Goal: Information Seeking & Learning: Learn about a topic

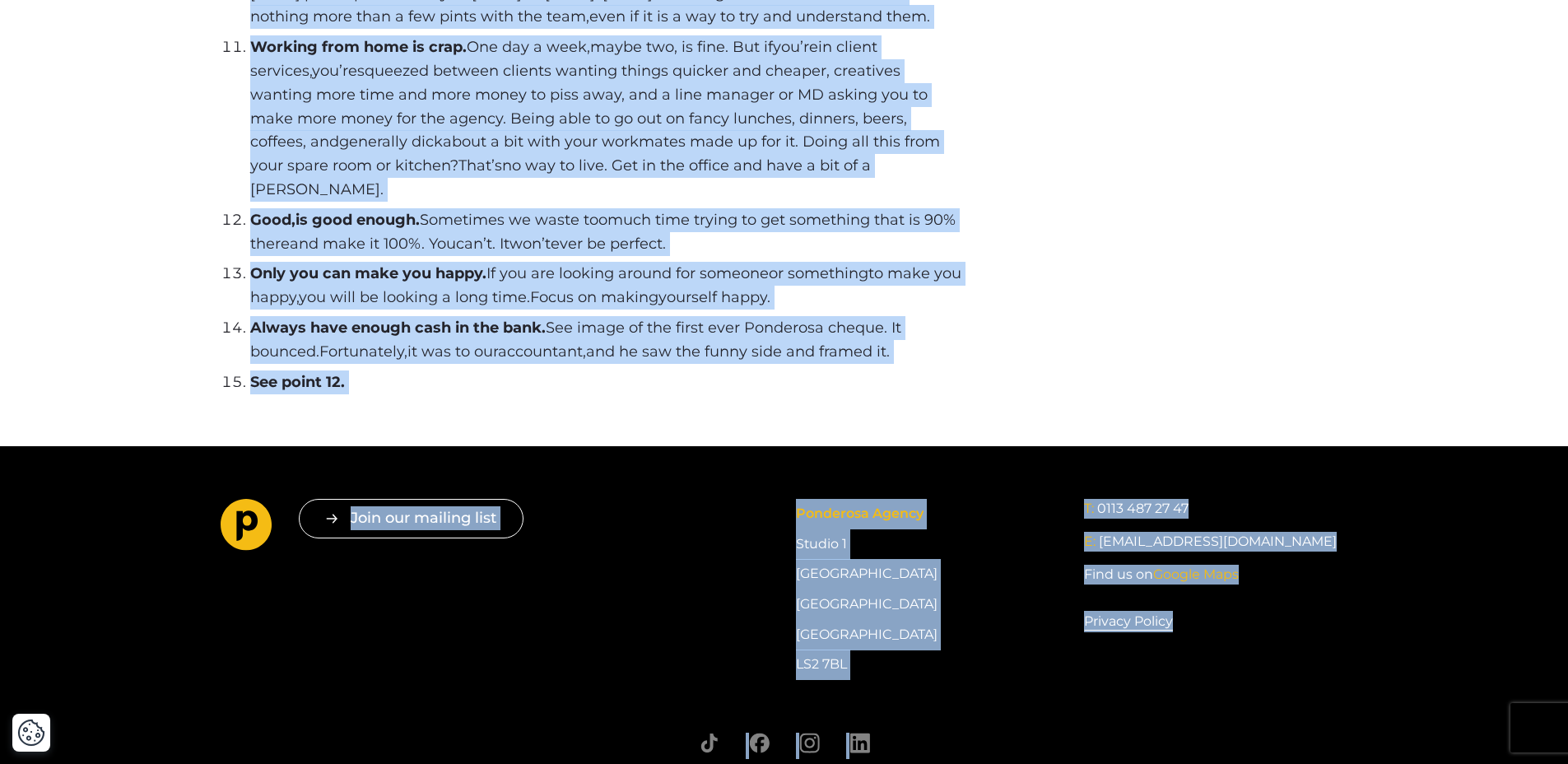
scroll to position [1828, 0]
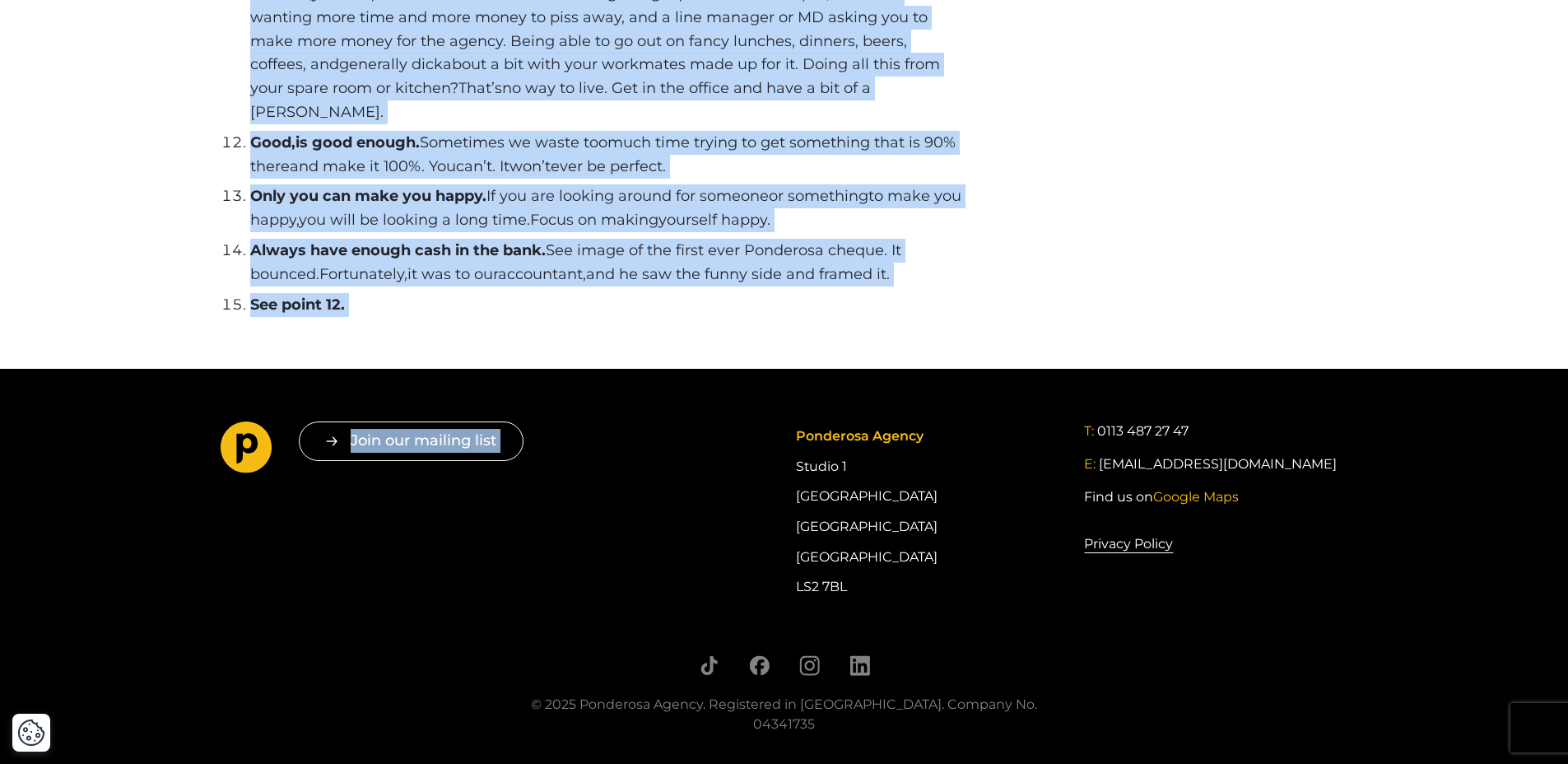
drag, startPoint x: 206, startPoint y: 257, endPoint x: 744, endPoint y: 293, distance: 539.2
copy div "What have I learnt in the last 15 years? As it’s Ponderosa’s 15 th Birthday thi…"
click at [672, 242] on span "Always have enough cash in the bank. See image of the first ever Ponderosa cheq…" at bounding box center [576, 262] width 651 height 42
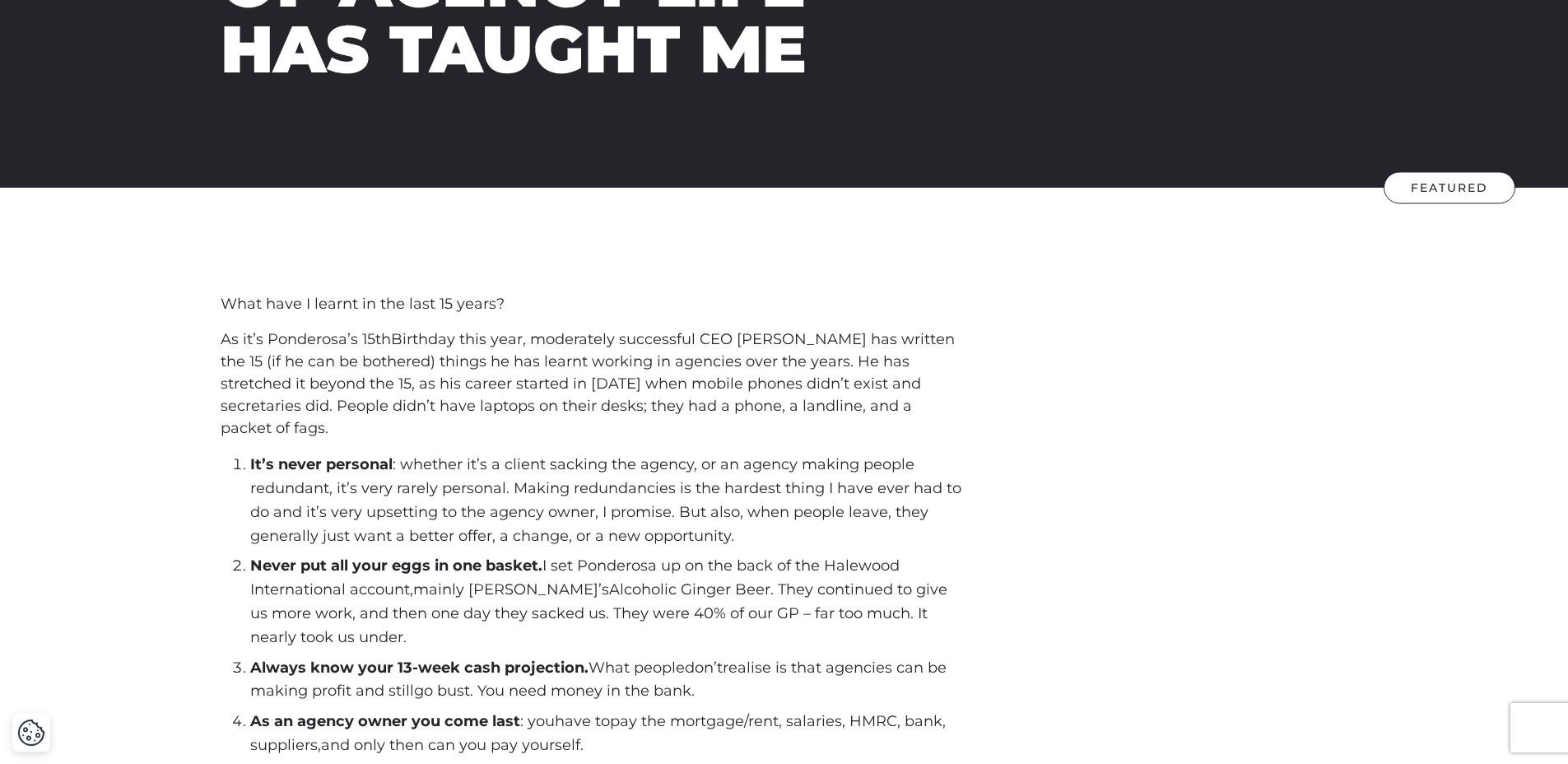
scroll to position [0, 0]
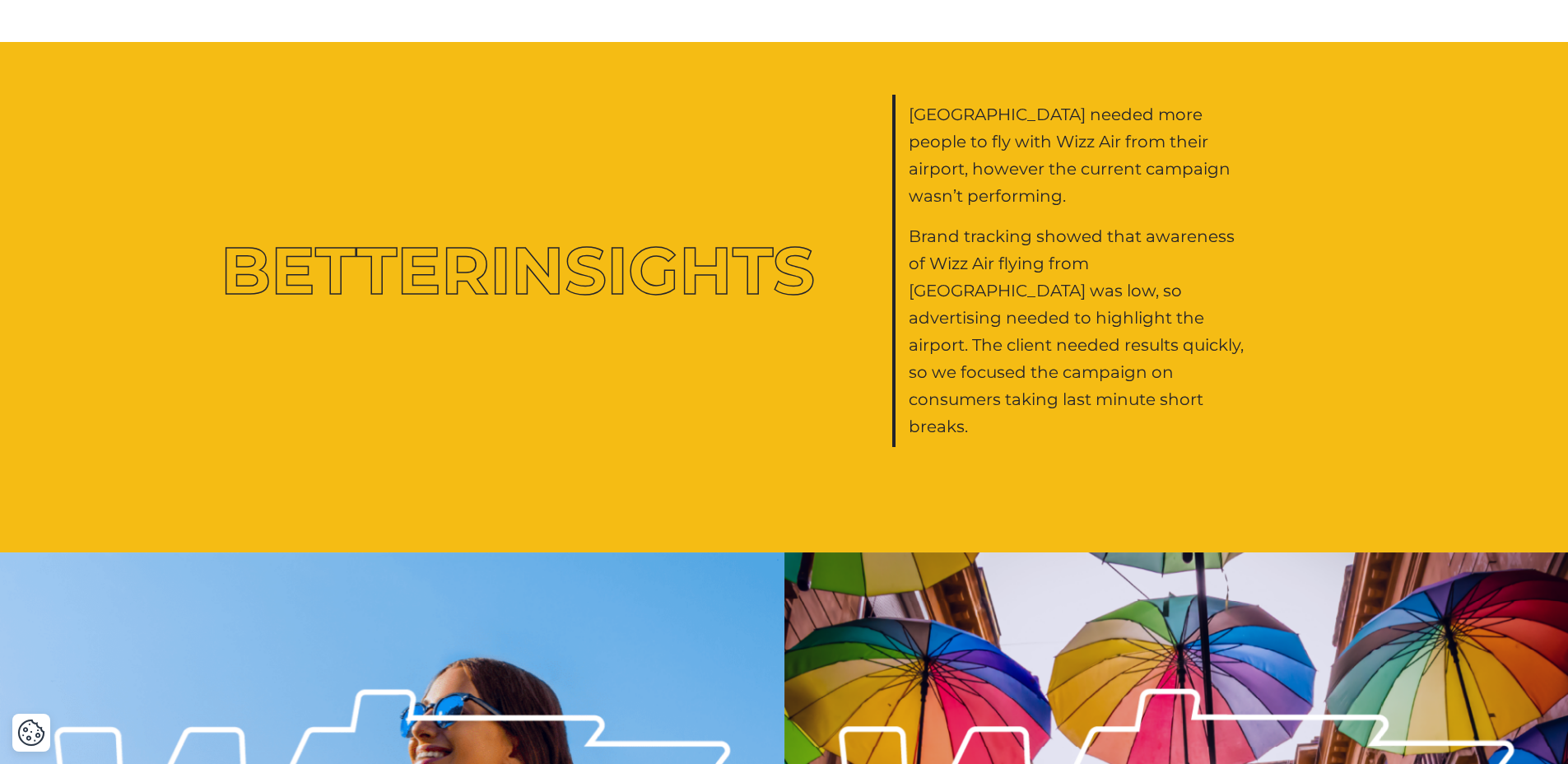
scroll to position [1102, 0]
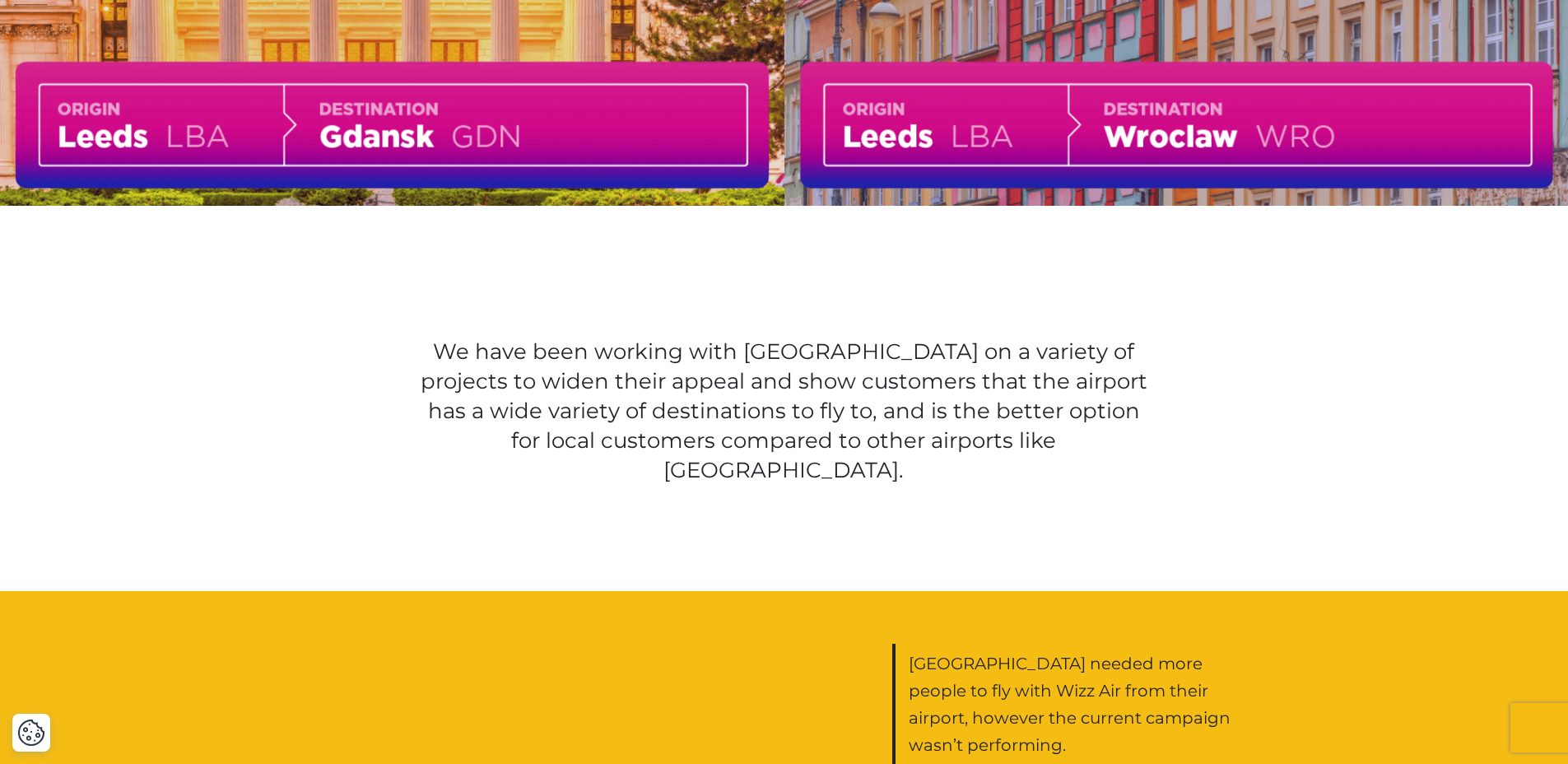
click at [733, 411] on p "We have been working with [GEOGRAPHIC_DATA] on a variety of projects to widen t…" at bounding box center [784, 411] width 744 height 148
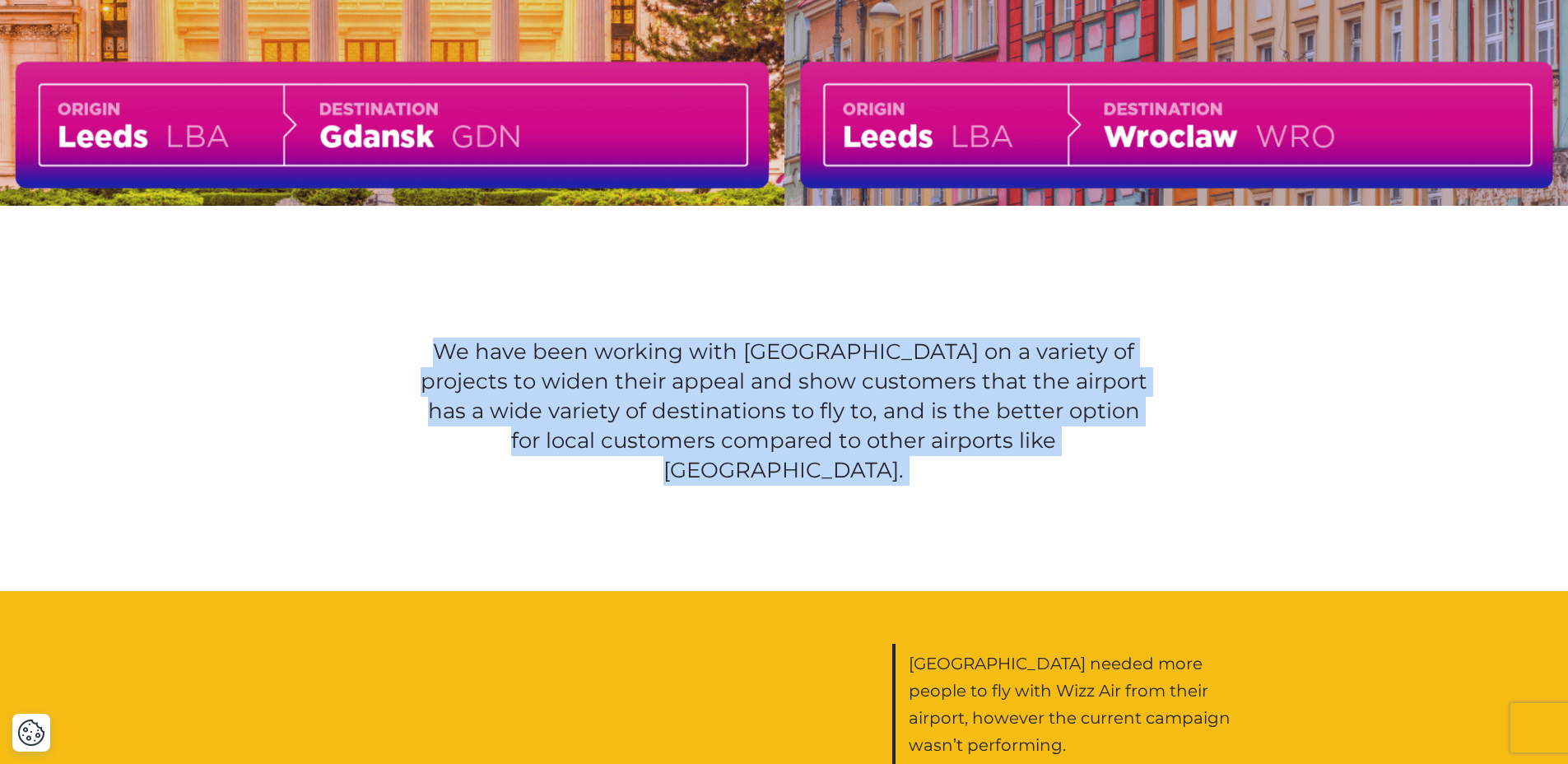
click at [733, 411] on p "We have been working with [GEOGRAPHIC_DATA] on a variety of projects to widen t…" at bounding box center [784, 411] width 744 height 148
copy div "We have been working with [GEOGRAPHIC_DATA] on a variety of projects to widen t…"
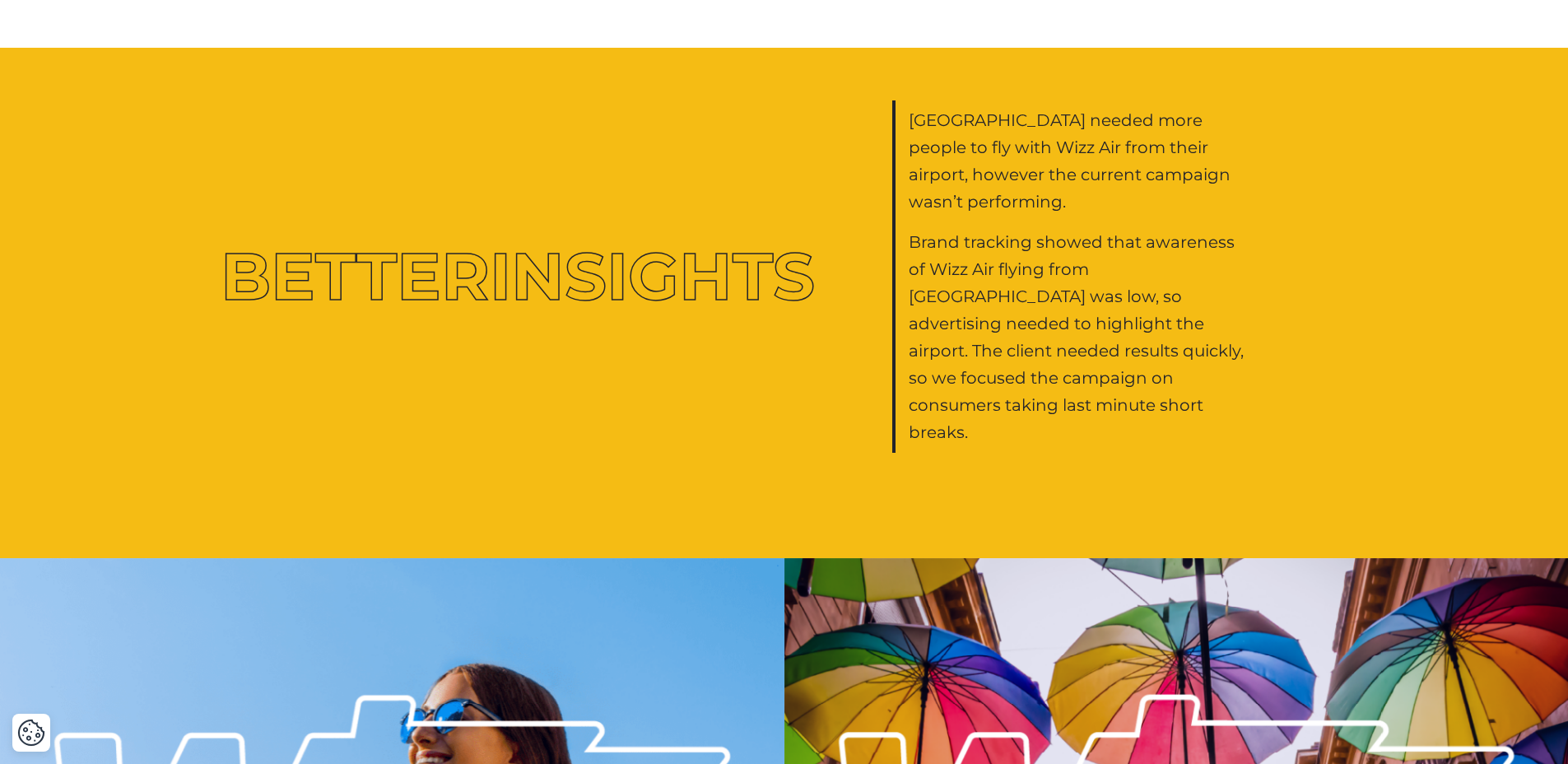
scroll to position [1629, 0]
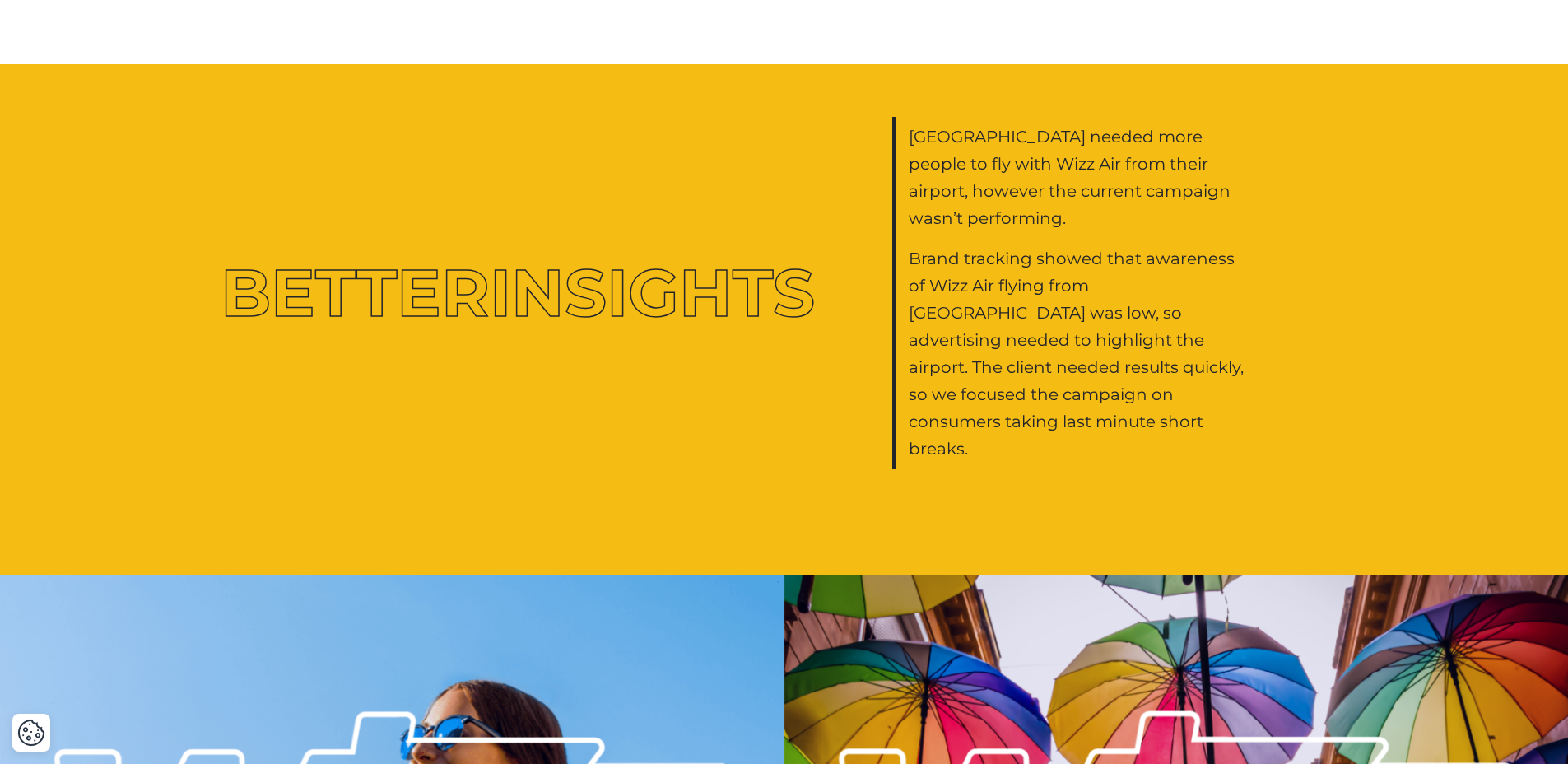
drag, startPoint x: 905, startPoint y: 108, endPoint x: 1096, endPoint y: 311, distance: 278.7
click at [1128, 398] on div "Leeds Bradford Airport needed more people to fly with Wizz Air from their airpo…" at bounding box center [1072, 293] width 360 height 353
copy div "Leeds Bradford Airport needed more people to fly with Wizz Air from their airpo…"
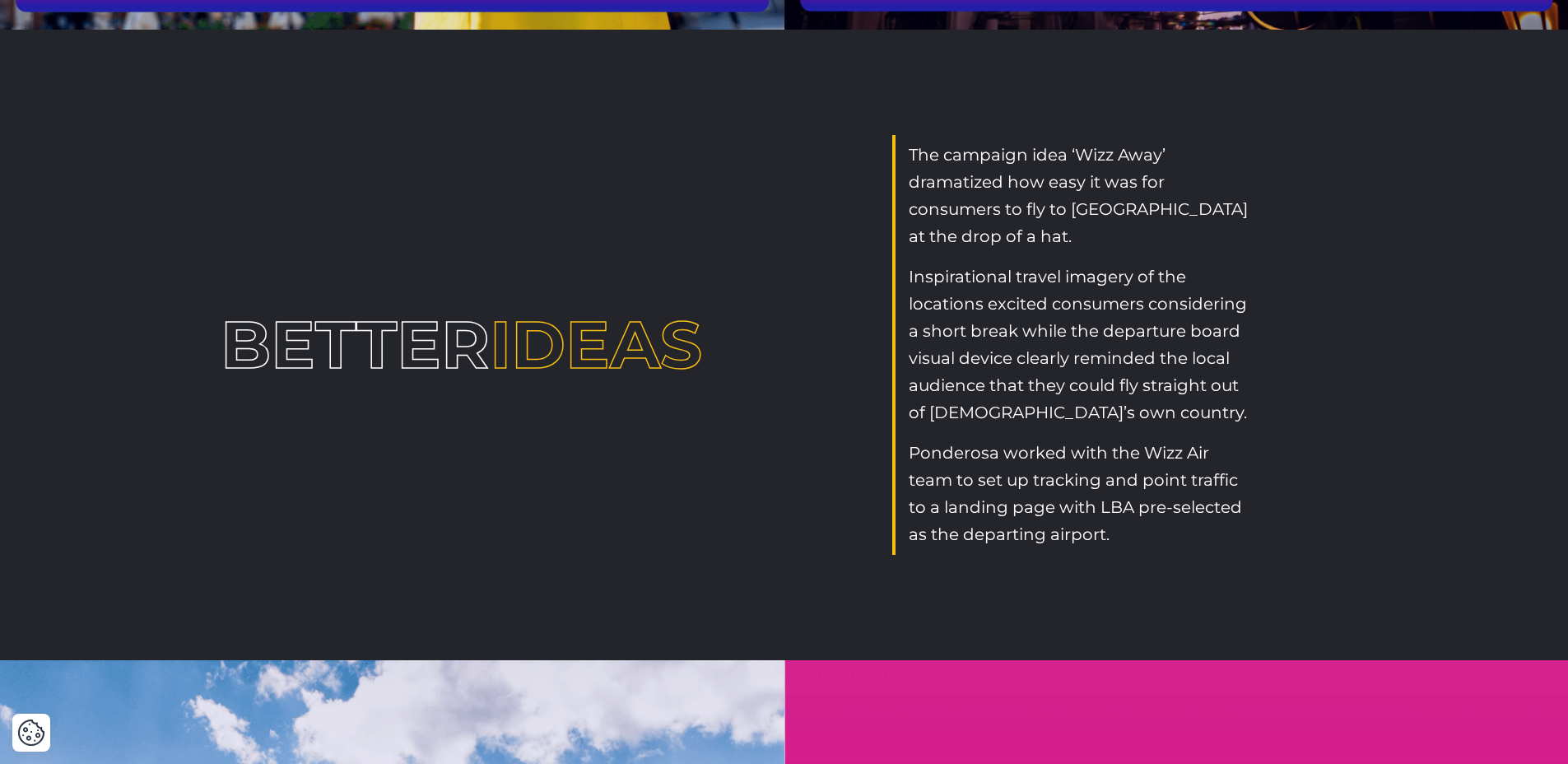
scroll to position [2834, 0]
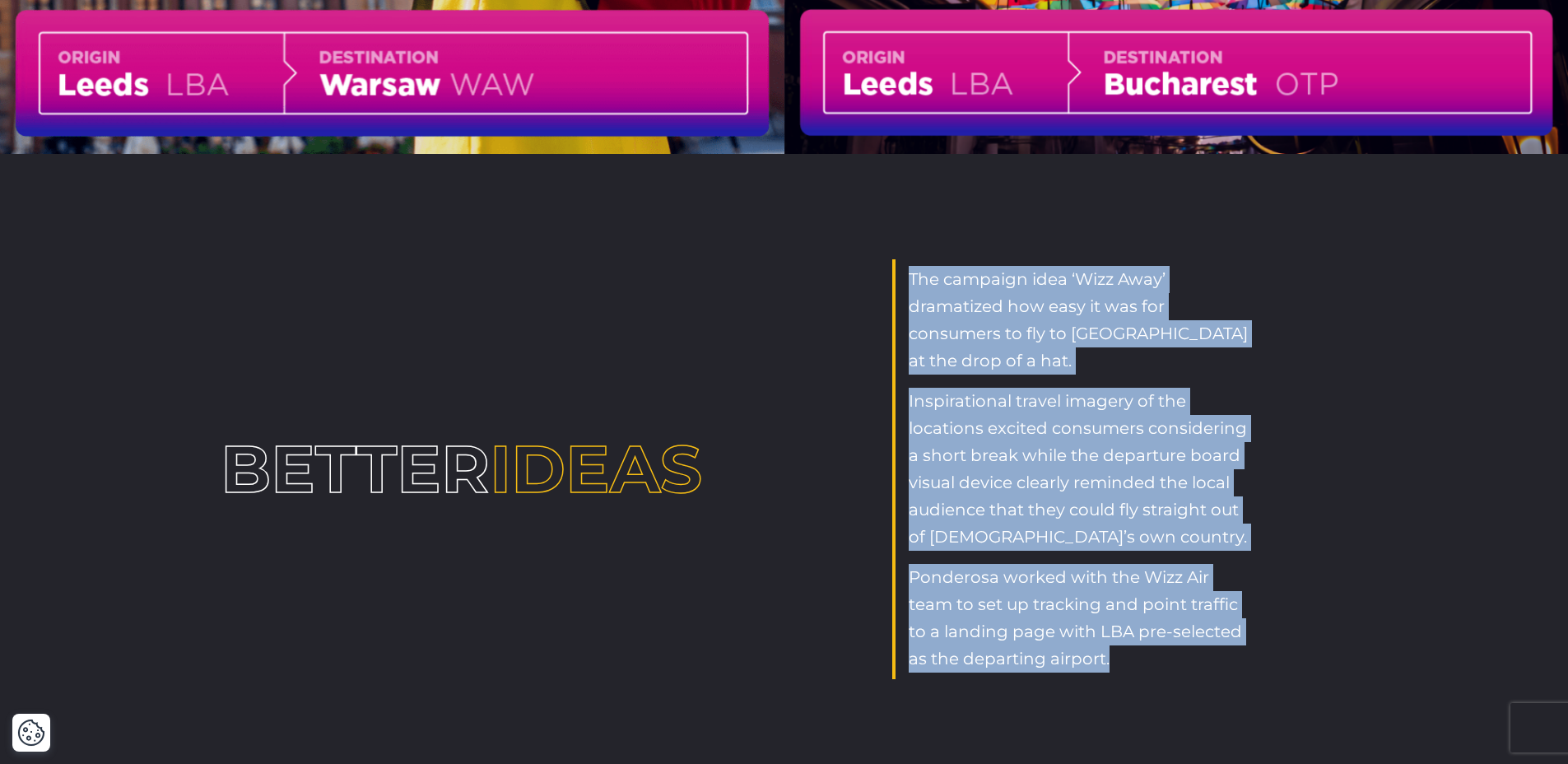
drag, startPoint x: 913, startPoint y: 222, endPoint x: 1144, endPoint y: 614, distance: 455.0
click at [1144, 614] on div "The campaign idea ‘Wizz Away’ dramatized how easy it was for consumers to fly t…" at bounding box center [1072, 469] width 360 height 420
copy div "The campaign idea ‘Wizz Away’ dramatized how easy it was for consumers to fly t…"
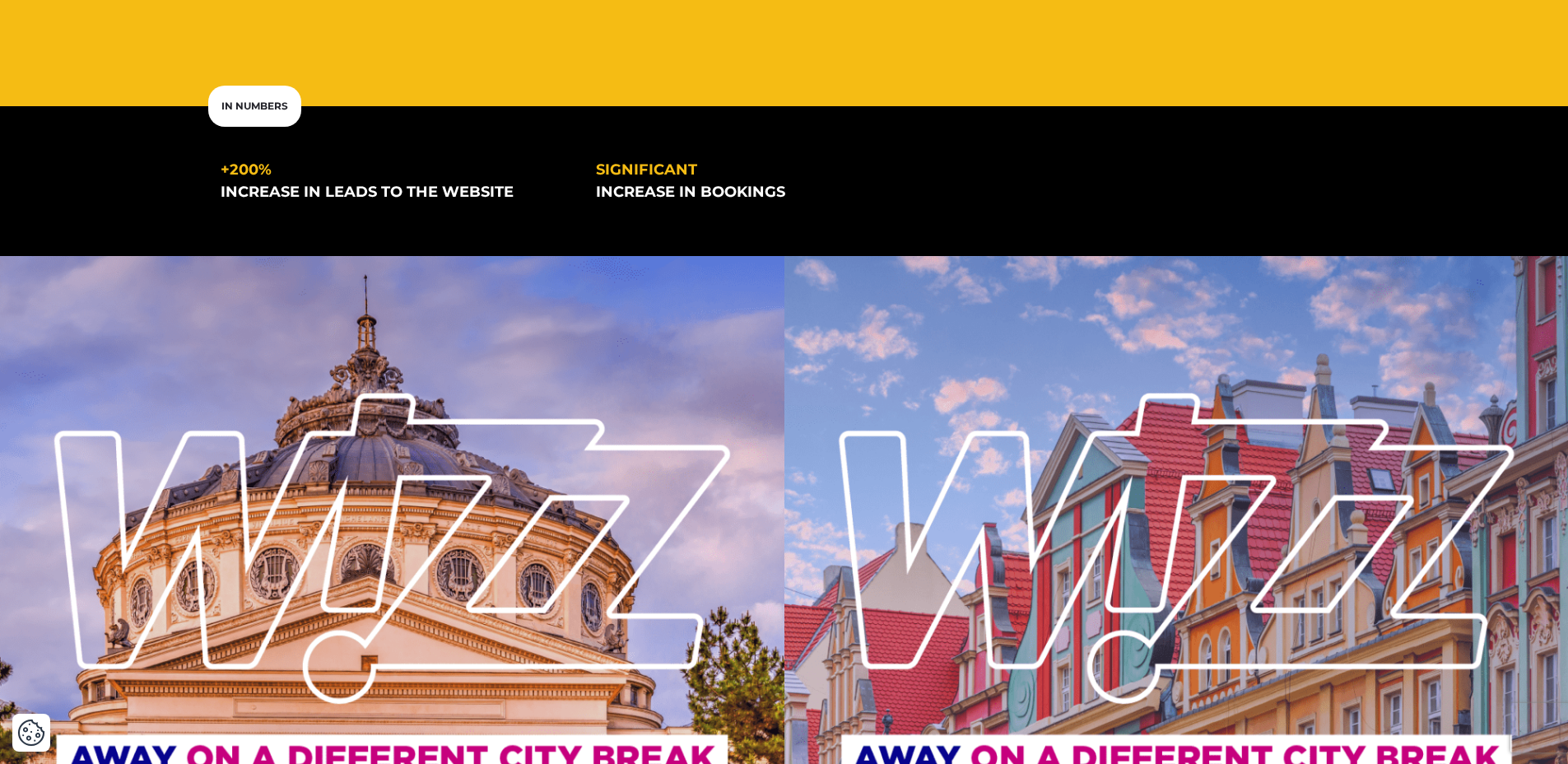
scroll to position [0, 0]
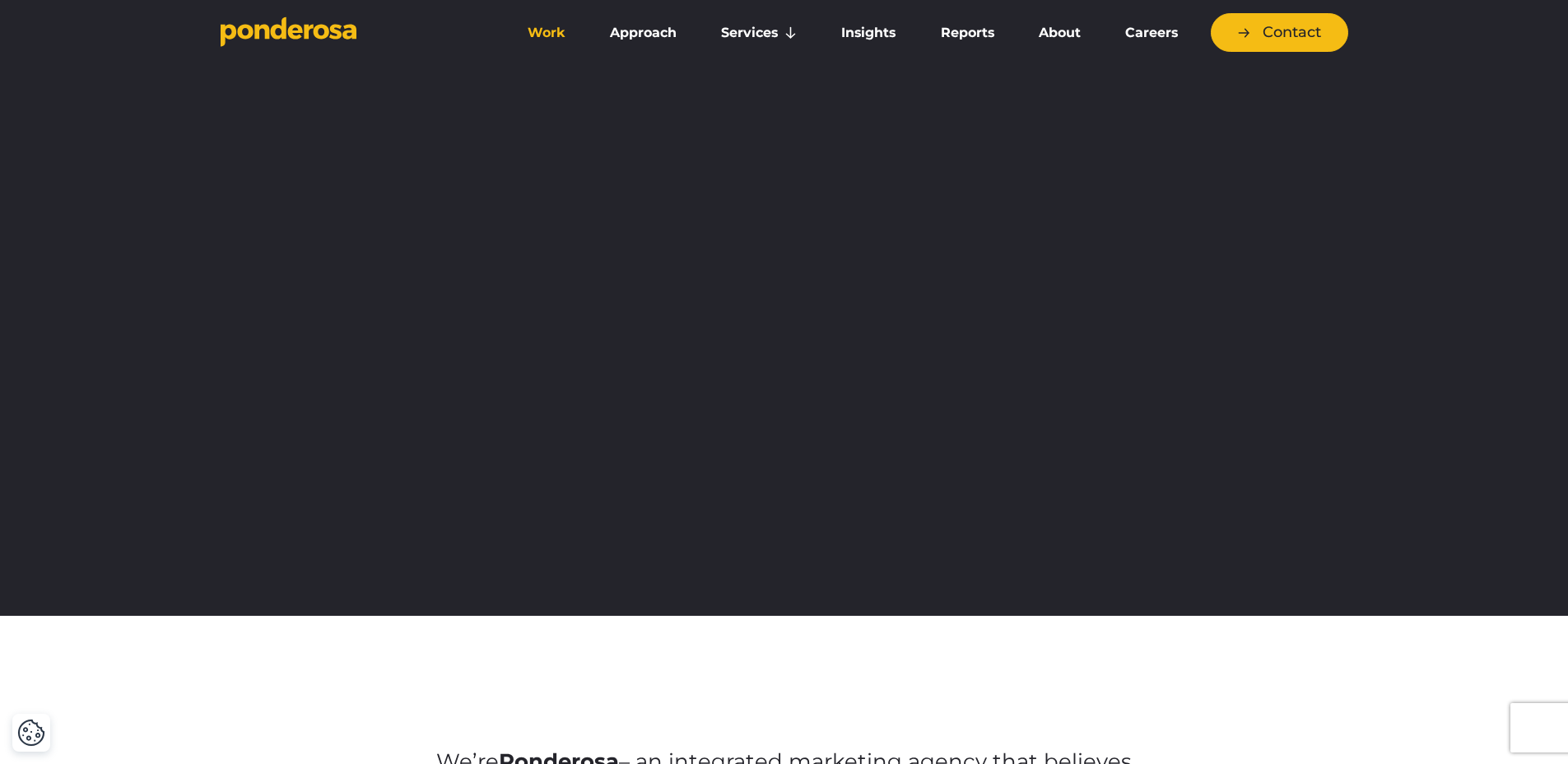
click at [538, 29] on link "Work" at bounding box center [547, 32] width 76 height 34
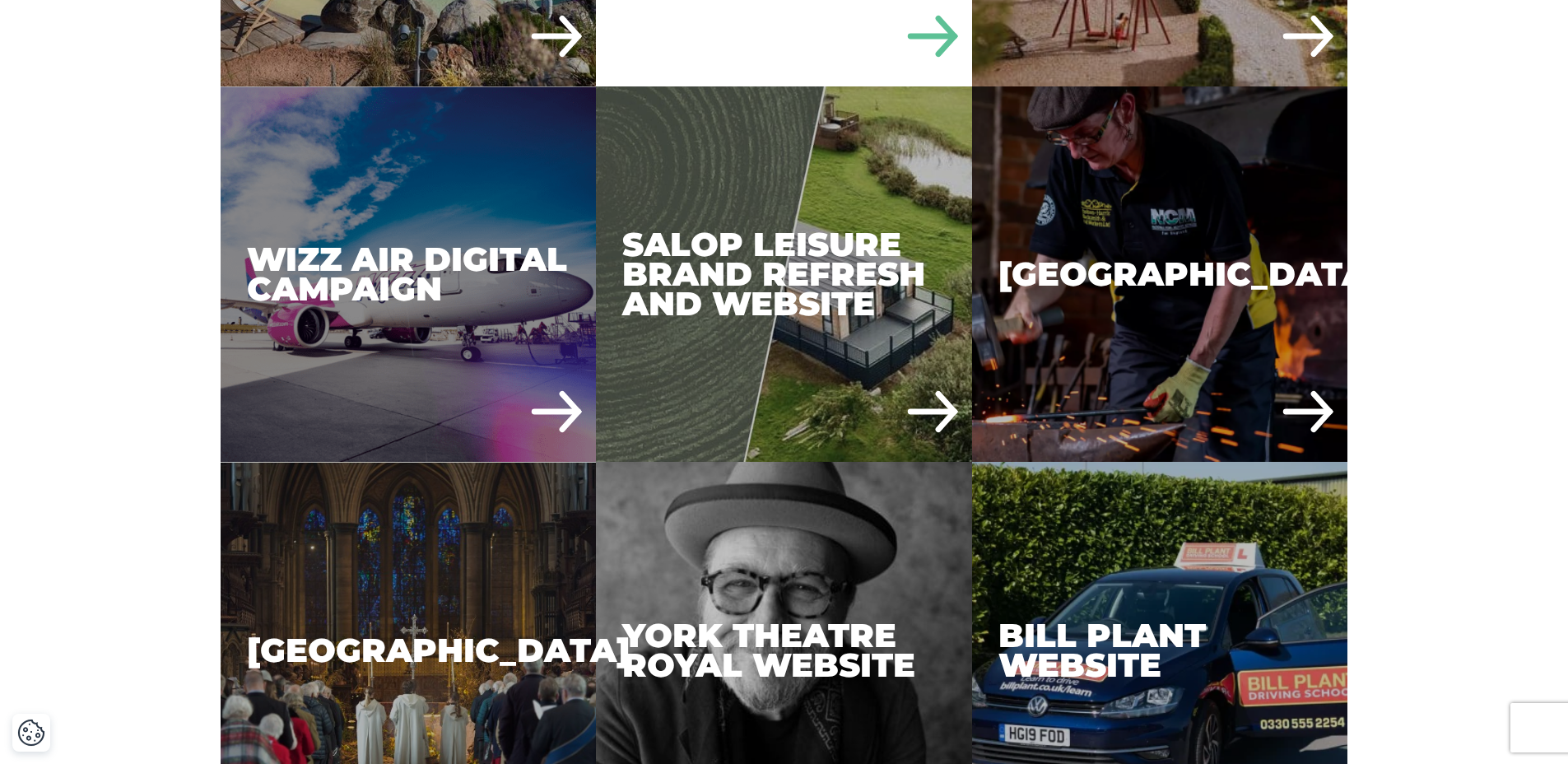
scroll to position [3856, 0]
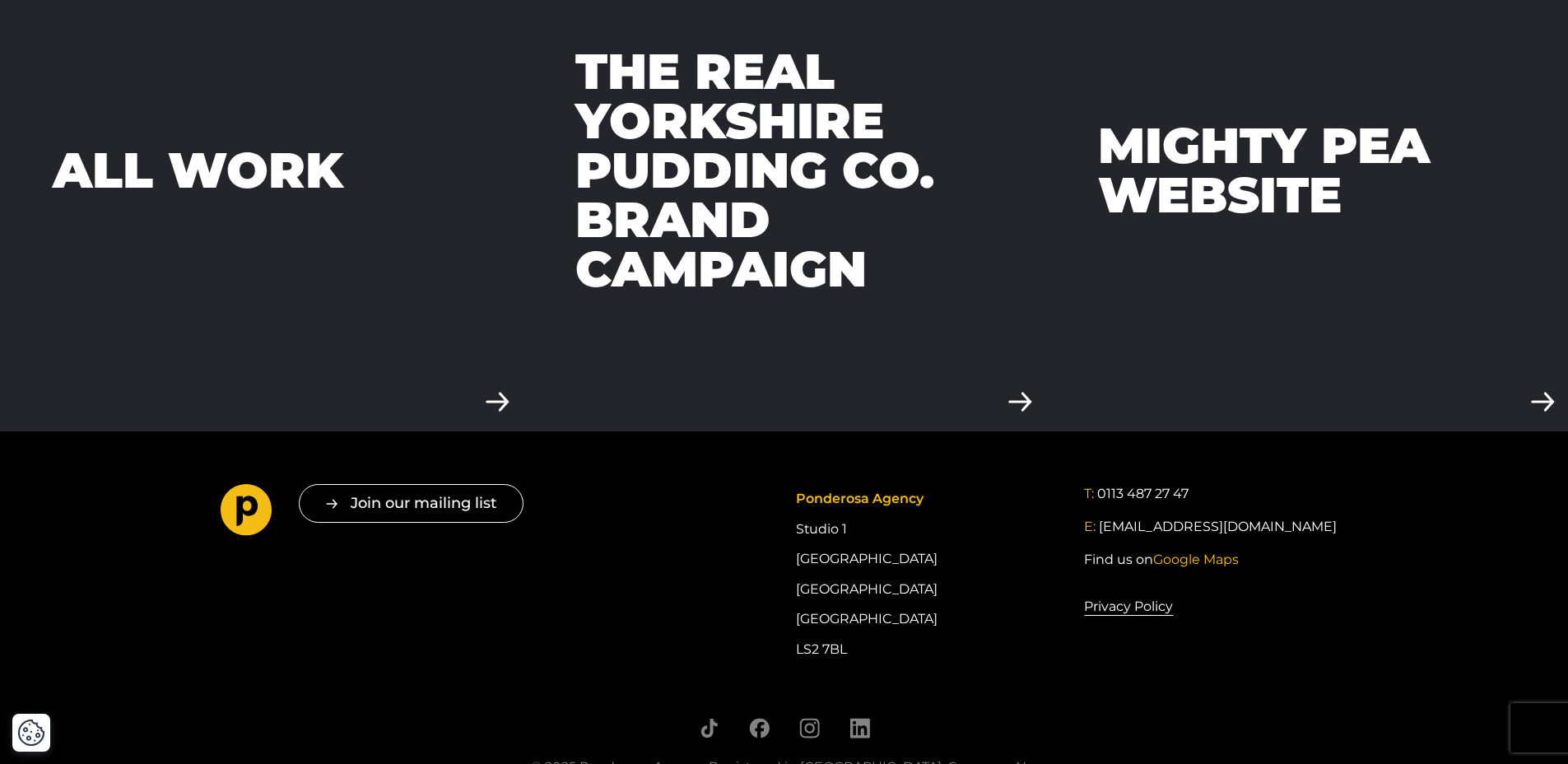
scroll to position [4843, 0]
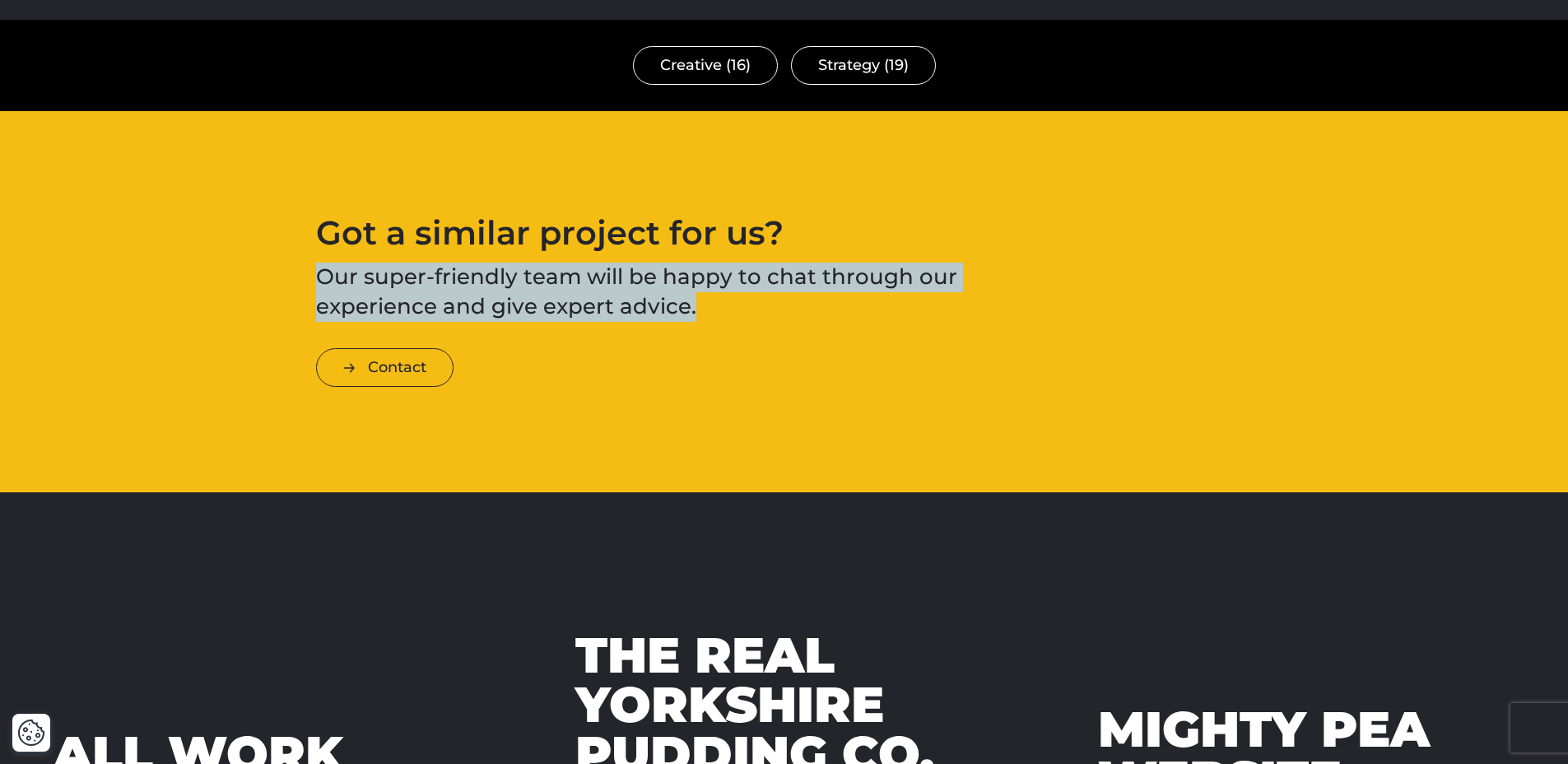
drag, startPoint x: 719, startPoint y: 242, endPoint x: 257, endPoint y: 146, distance: 471.9
click at [257, 146] on div "Got a similar project for us? Our super-friendly team will be happy to chat thr…" at bounding box center [784, 301] width 1568 height 381
copy div "Got a similar project for us? Our super-friendly team will be happy to chat thr…"
